Goal: Task Accomplishment & Management: Manage account settings

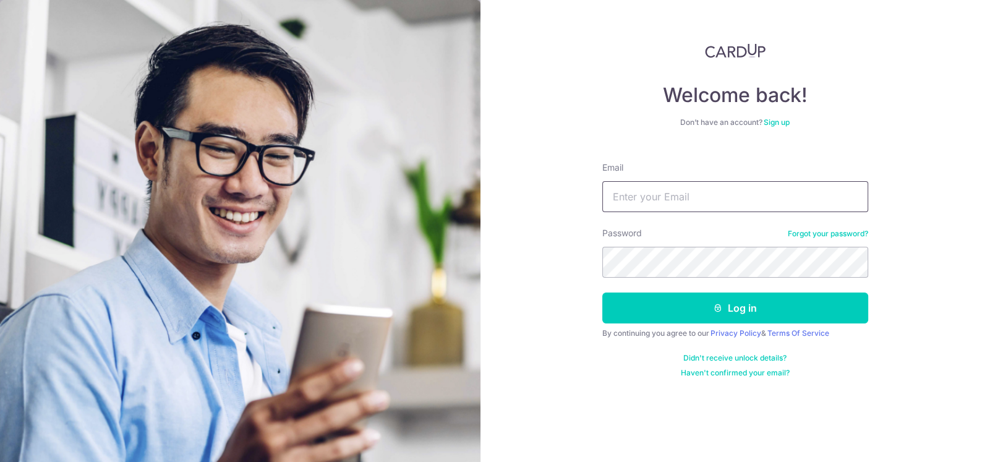
click at [703, 202] on input "Email" at bounding box center [735, 196] width 266 height 31
type input "[EMAIL_ADDRESS][DOMAIN_NAME]"
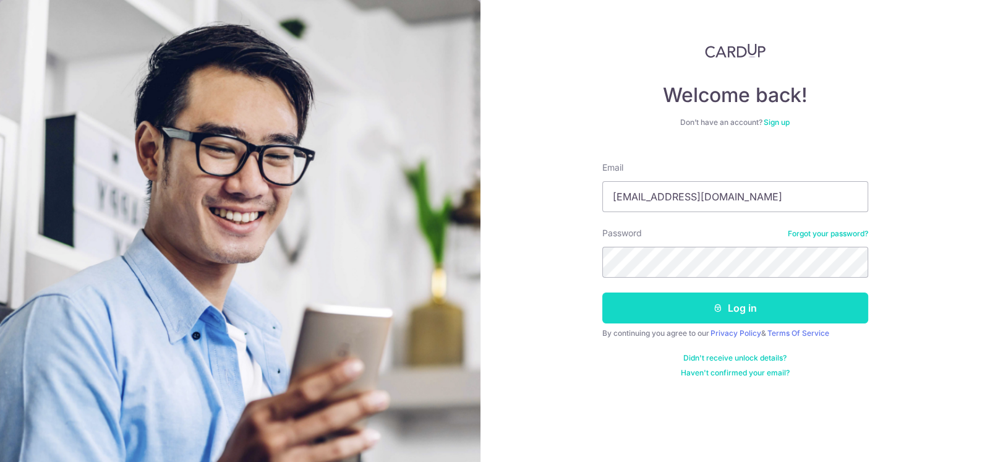
click at [762, 310] on button "Log in" at bounding box center [735, 307] width 266 height 31
click at [713, 312] on icon "submit" at bounding box center [718, 308] width 10 height 10
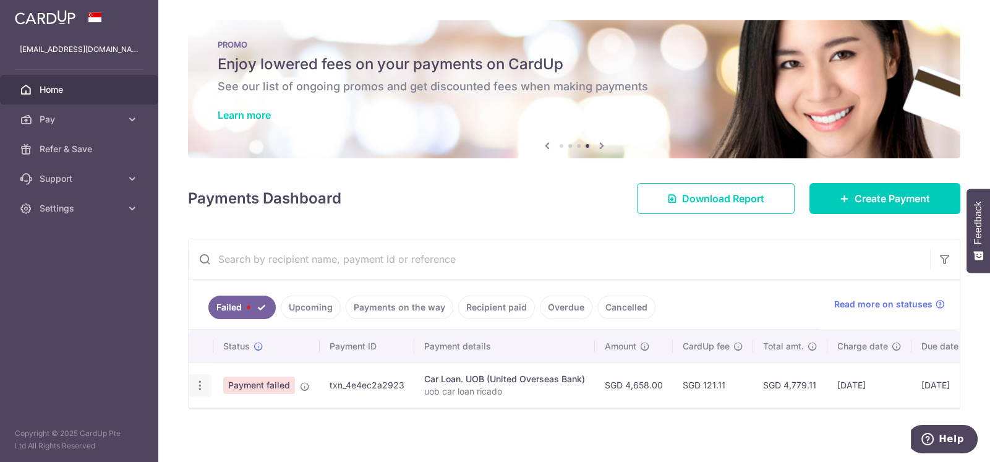
click at [202, 382] on icon "button" at bounding box center [199, 385] width 13 height 13
click at [241, 418] on span "Update payment" at bounding box center [266, 419] width 84 height 15
radio input "true"
type input "4,658.00"
type input "uob car loan ricado"
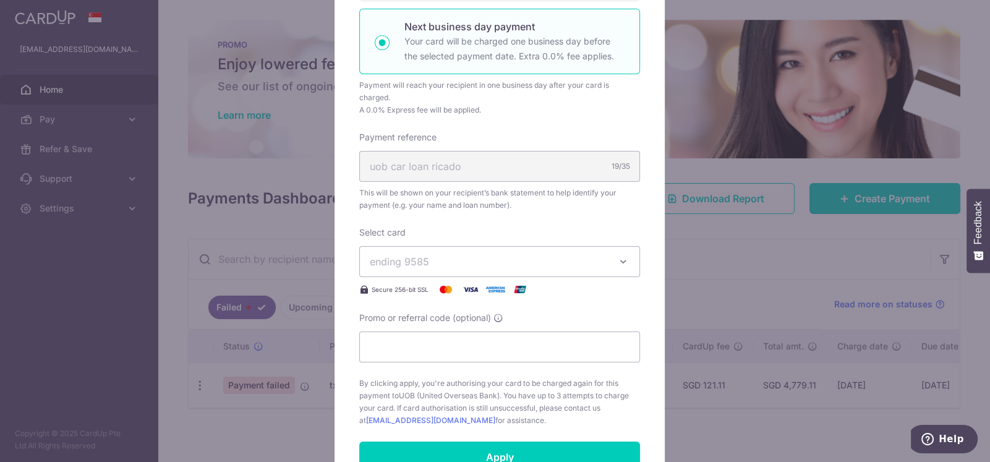
scroll to position [308, 0]
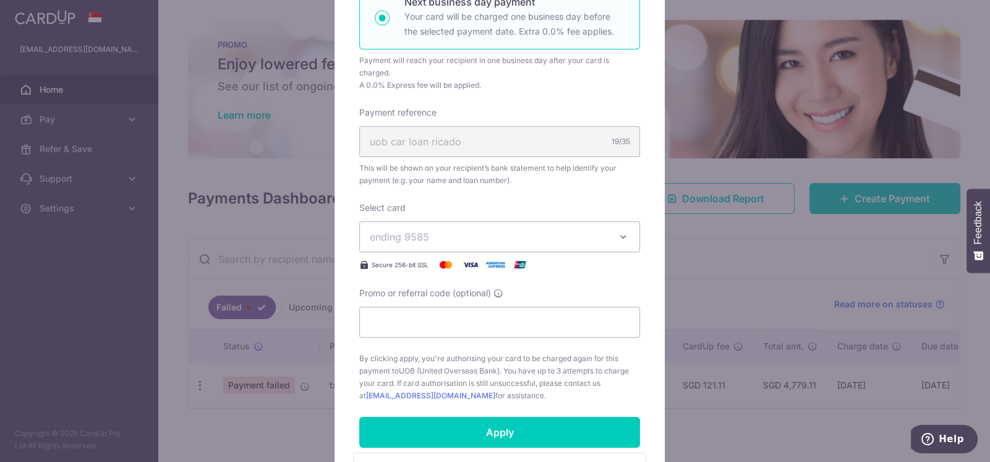
click at [407, 237] on span "ending 9585" at bounding box center [399, 237] width 59 height 12
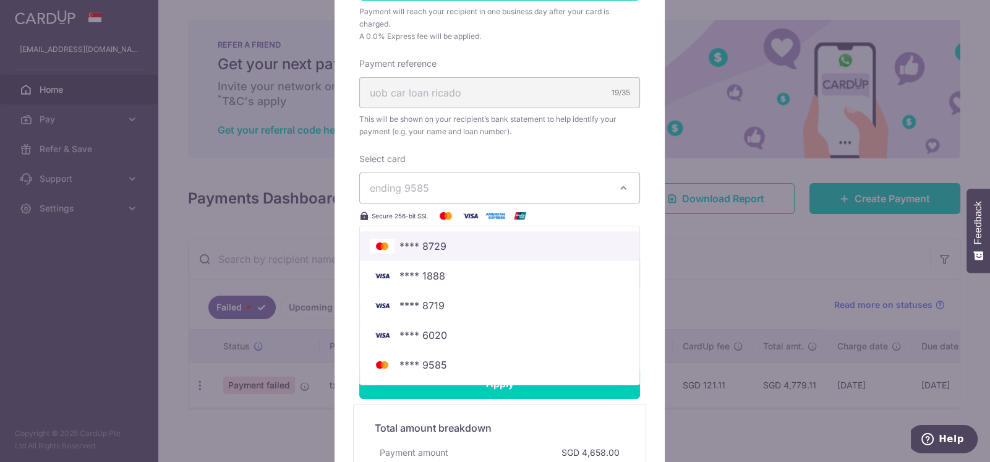
scroll to position [433, 0]
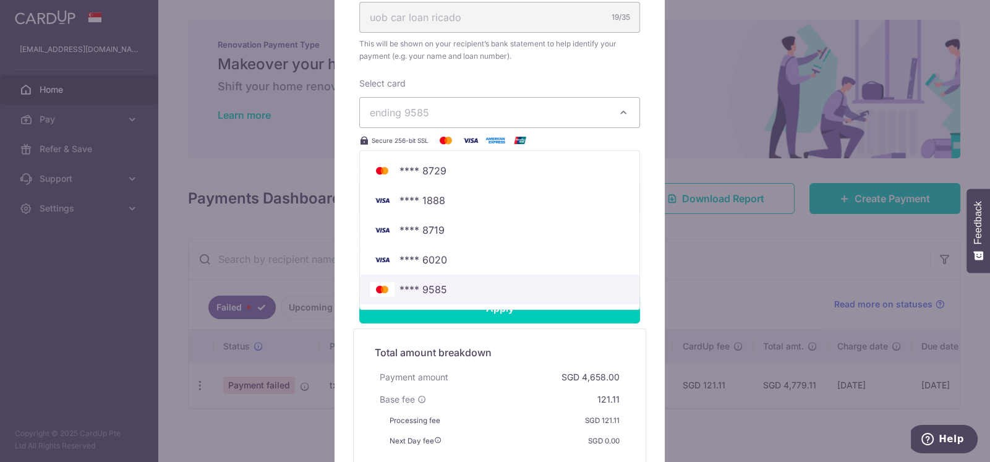
click at [418, 283] on span "**** 9585" at bounding box center [423, 289] width 48 height 15
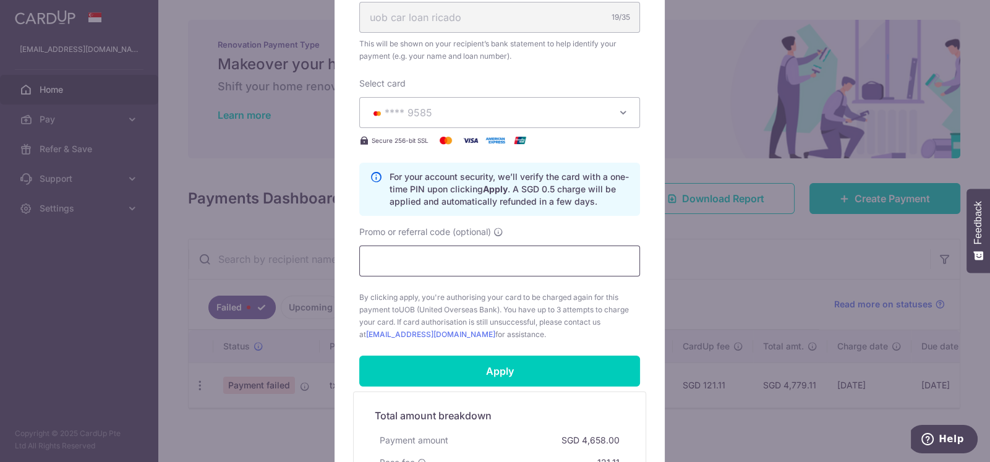
scroll to position [653, 0]
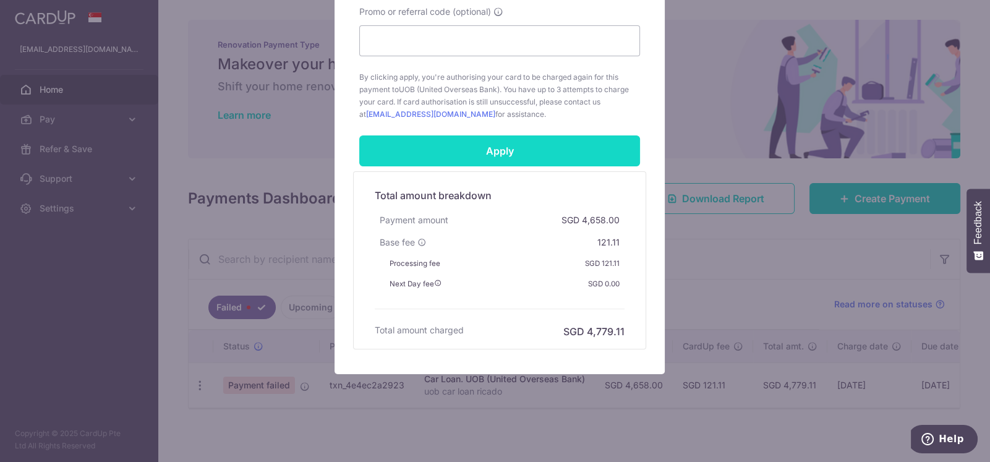
click at [472, 149] on input "Apply" at bounding box center [499, 150] width 281 height 31
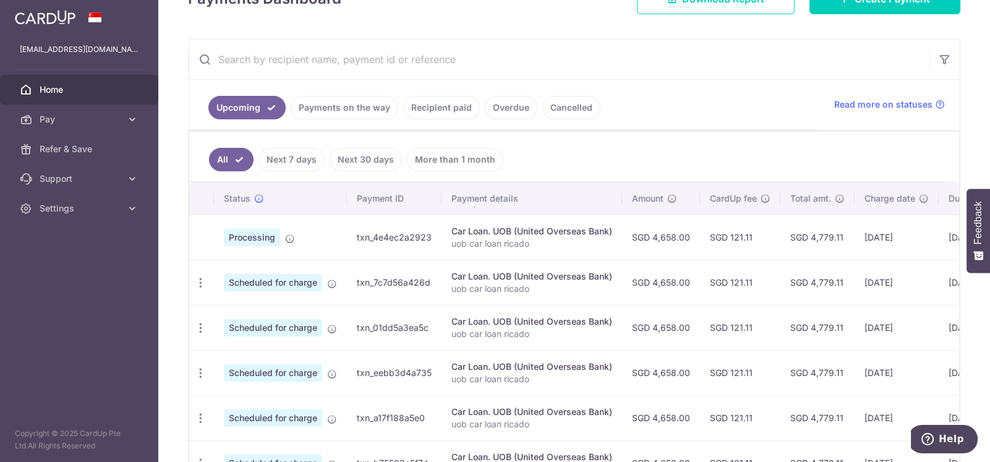
scroll to position [14, 0]
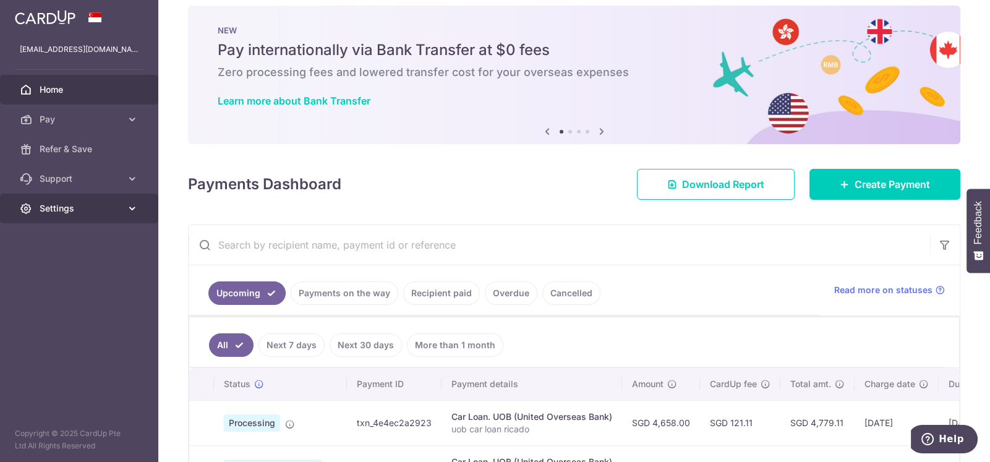
click at [57, 207] on span "Settings" at bounding box center [81, 208] width 82 height 12
click at [482, 225] on input "text" at bounding box center [559, 245] width 741 height 40
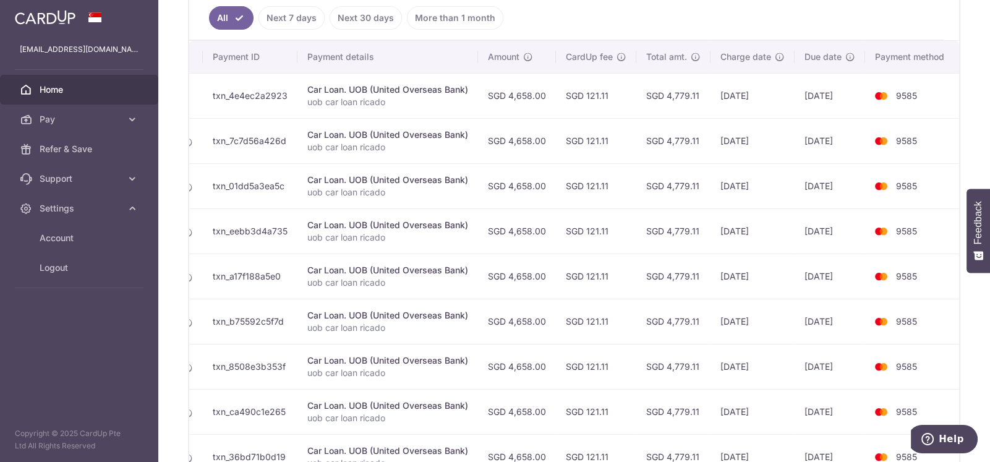
scroll to position [188, 0]
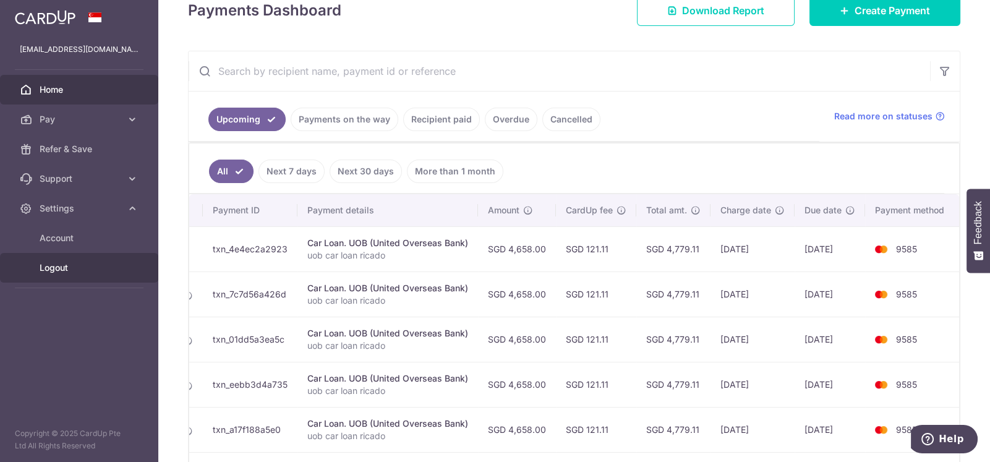
click at [59, 271] on span "Logout" at bounding box center [81, 267] width 82 height 12
